Goal: Navigation & Orientation: Find specific page/section

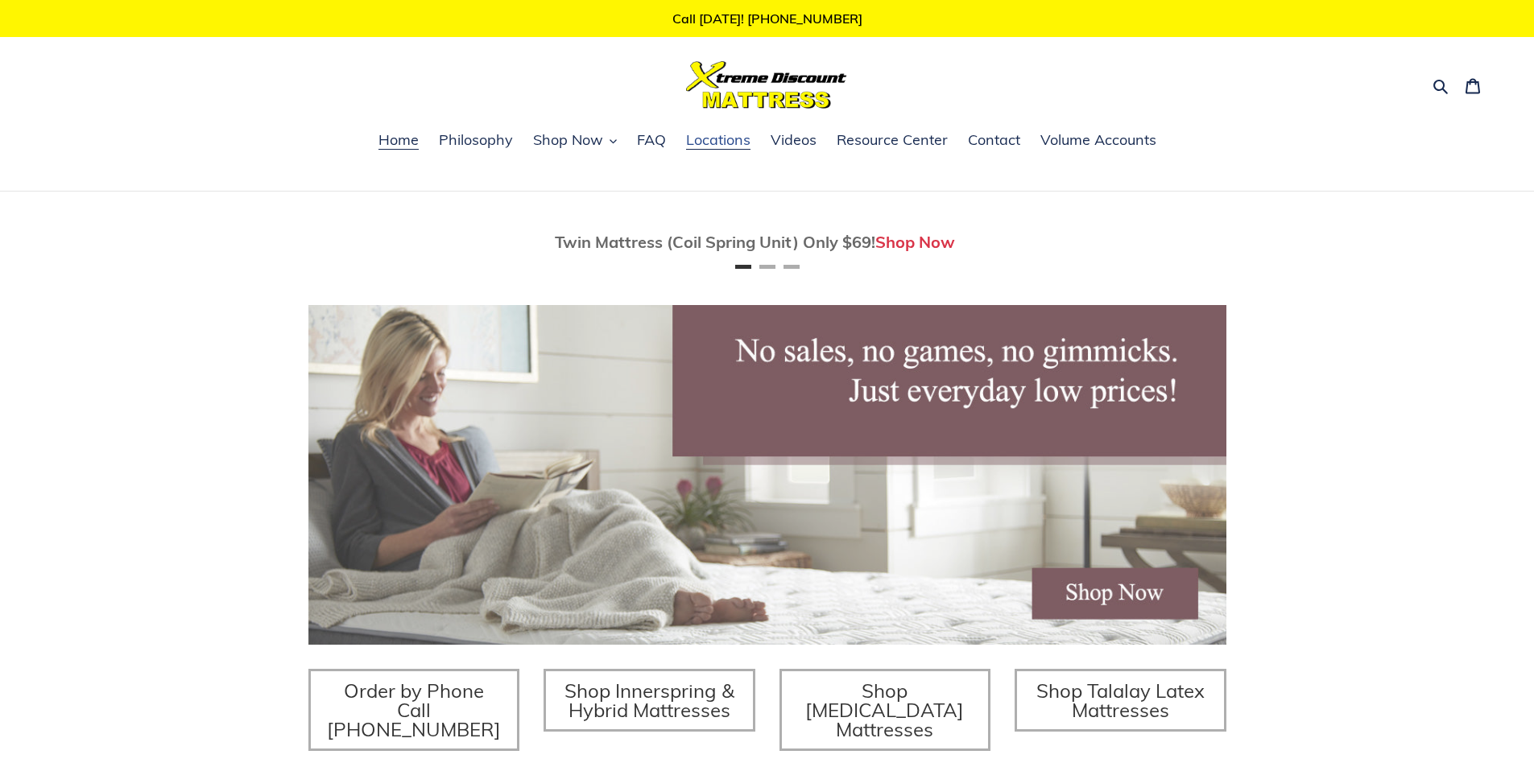
click at [716, 143] on span "Locations" at bounding box center [718, 139] width 64 height 19
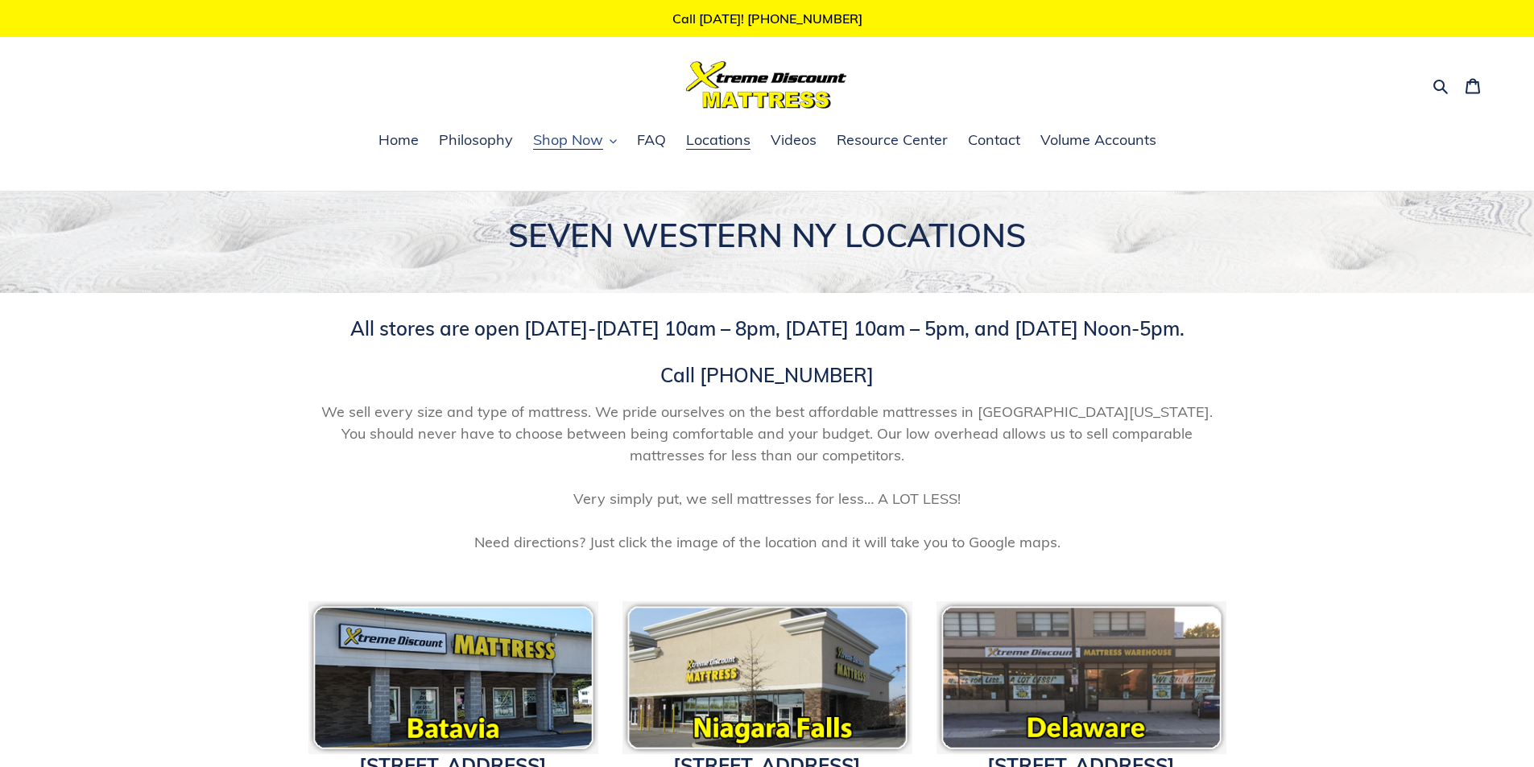
click at [571, 138] on span "Shop Now" at bounding box center [568, 139] width 70 height 19
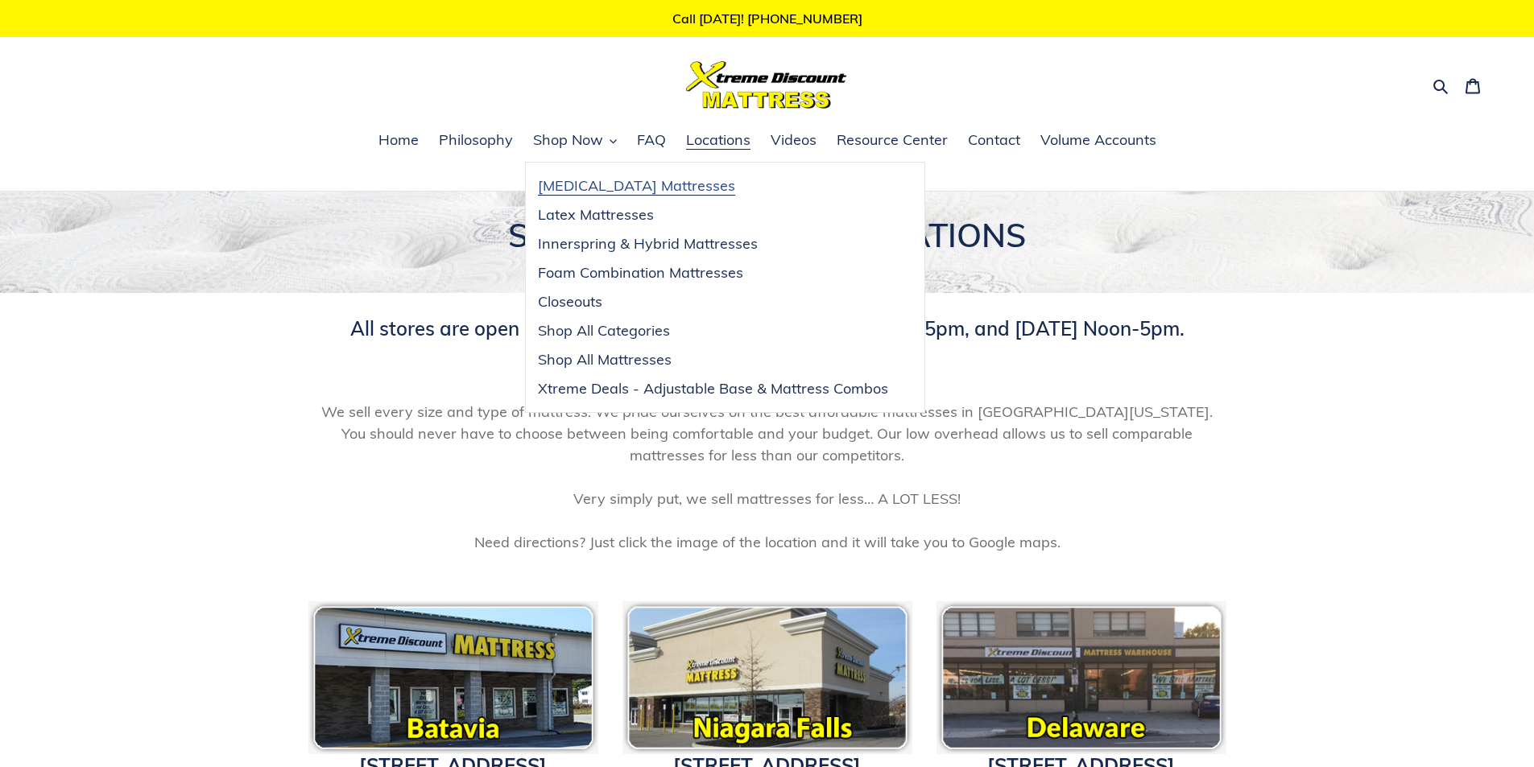
click at [601, 188] on span "[MEDICAL_DATA] Mattresses" at bounding box center [636, 185] width 197 height 19
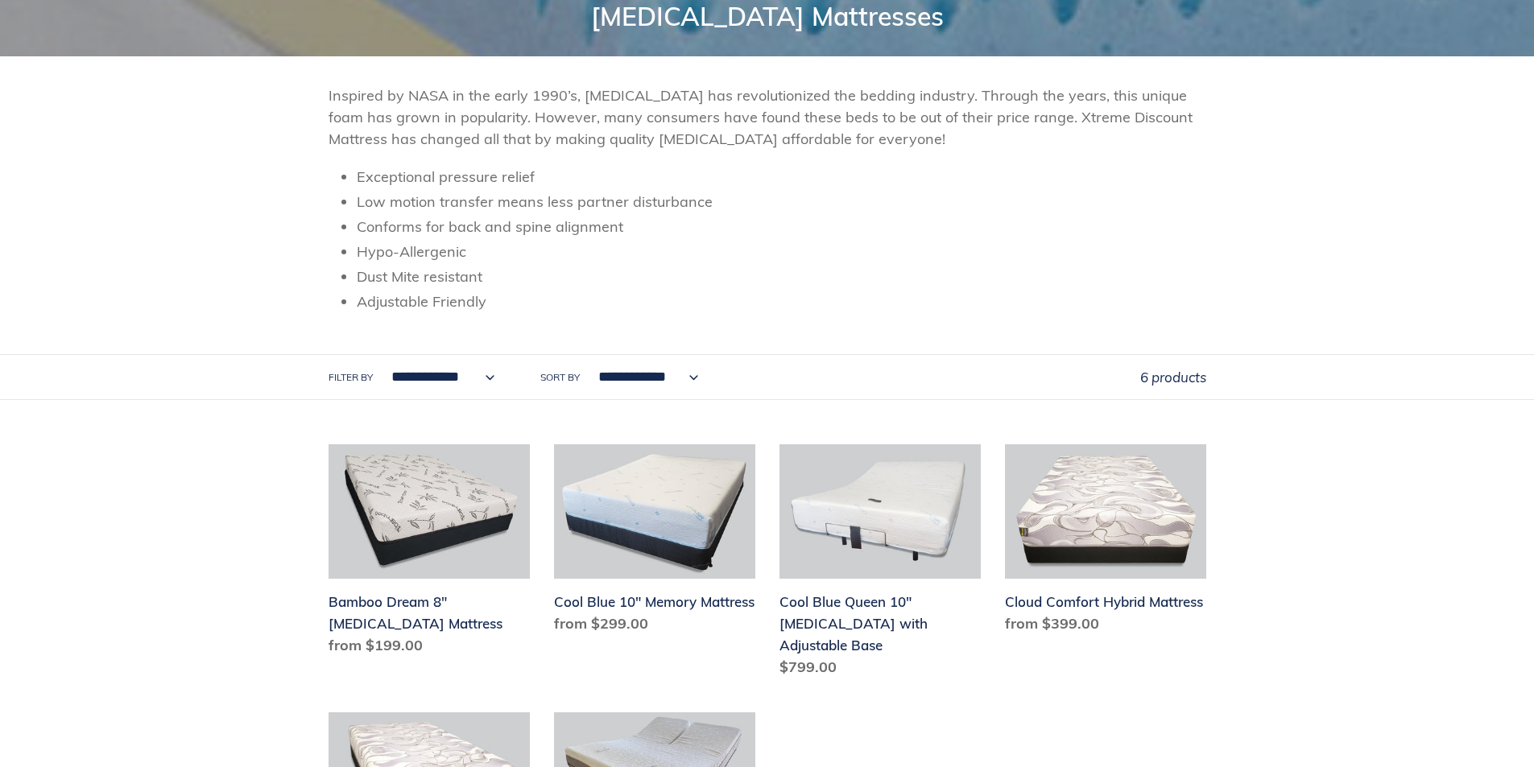
scroll to position [81, 0]
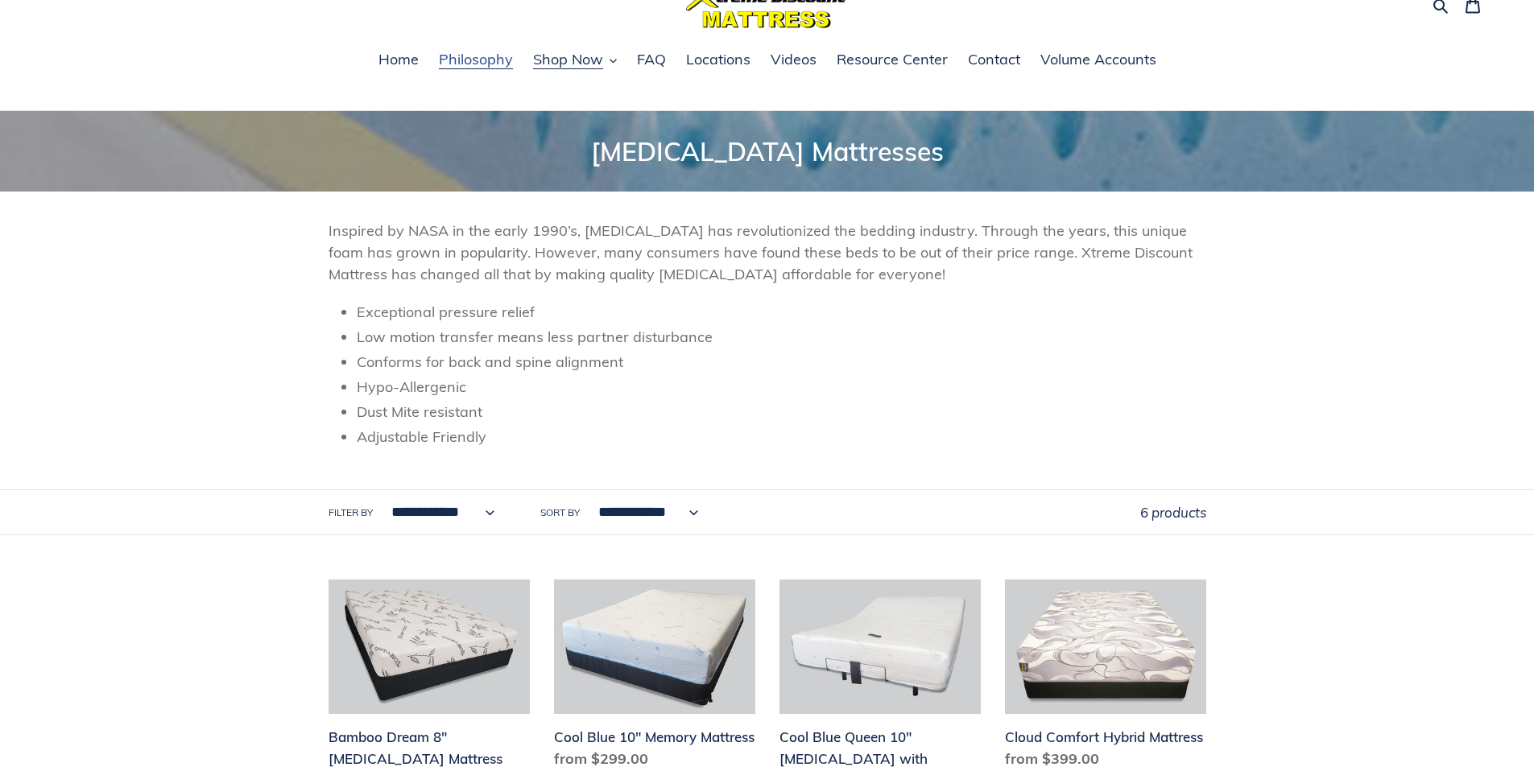
click at [463, 60] on span "Philosophy" at bounding box center [476, 59] width 74 height 19
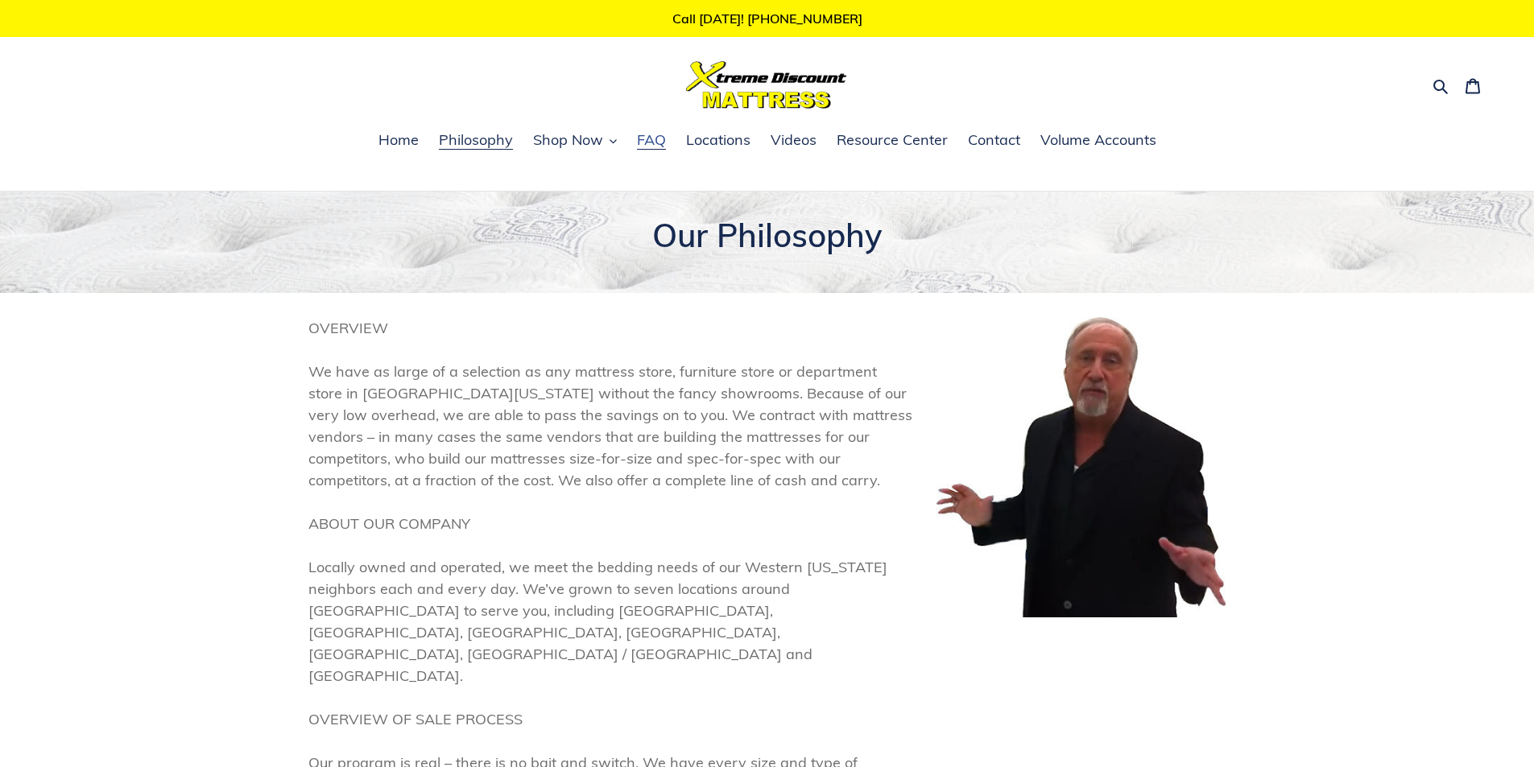
click at [661, 143] on span "FAQ" at bounding box center [651, 139] width 29 height 19
